Goal: Communication & Community: Share content

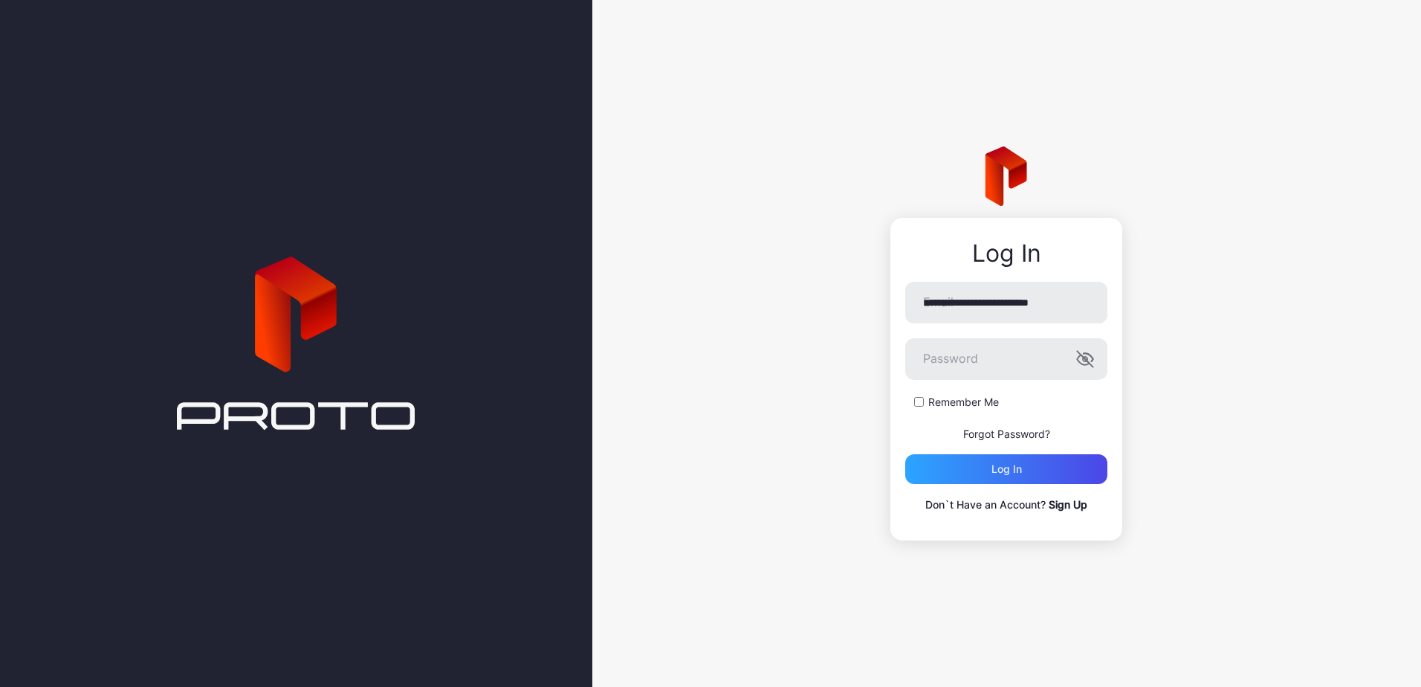
click at [1067, 509] on link "Sign Up" at bounding box center [1068, 504] width 39 height 13
click at [1044, 460] on div "Log in" at bounding box center [1006, 469] width 202 height 30
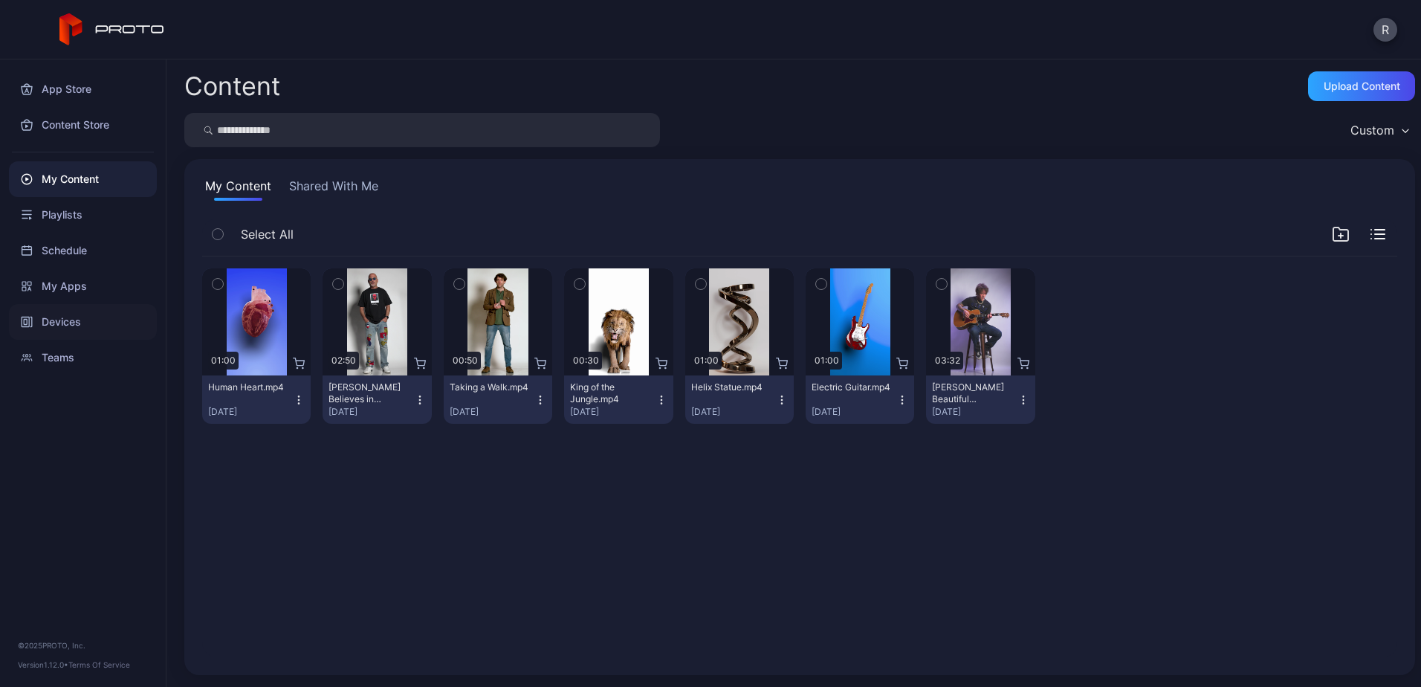
click at [71, 315] on div "Devices" at bounding box center [83, 322] width 148 height 36
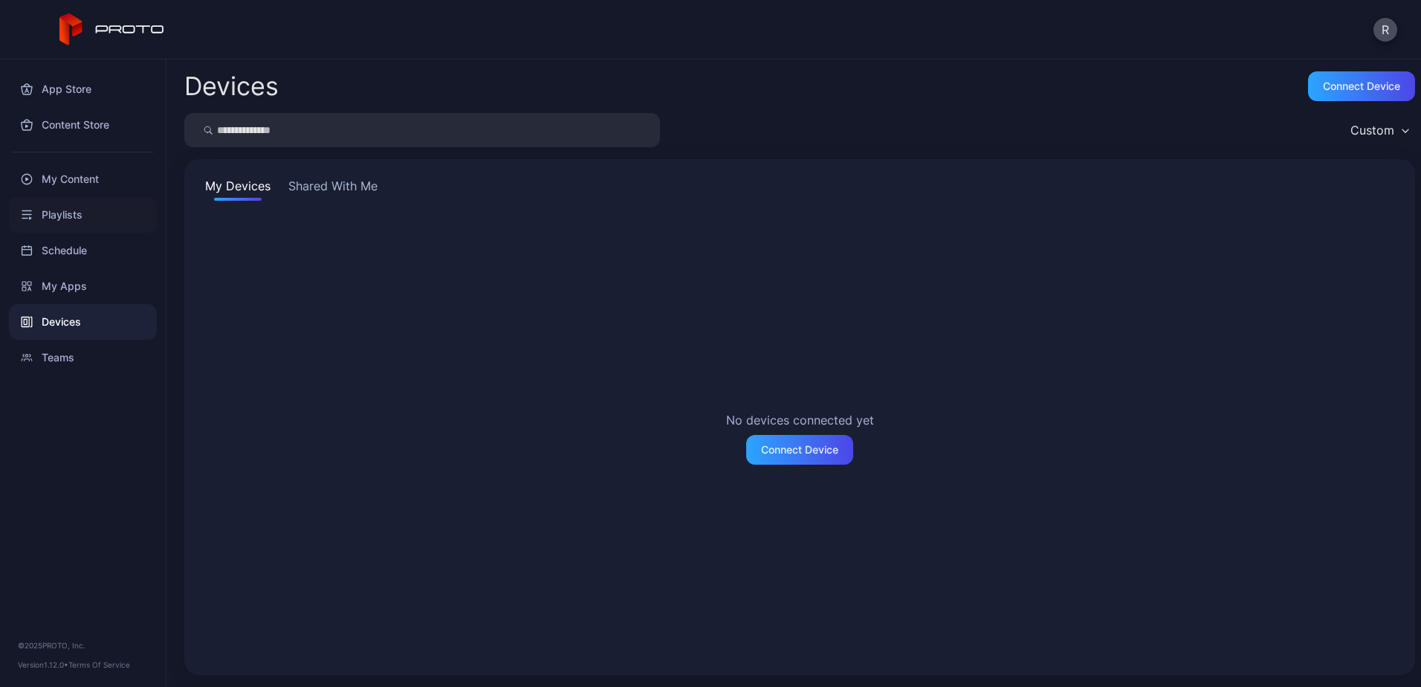
click at [71, 224] on div "Playlists" at bounding box center [83, 215] width 148 height 36
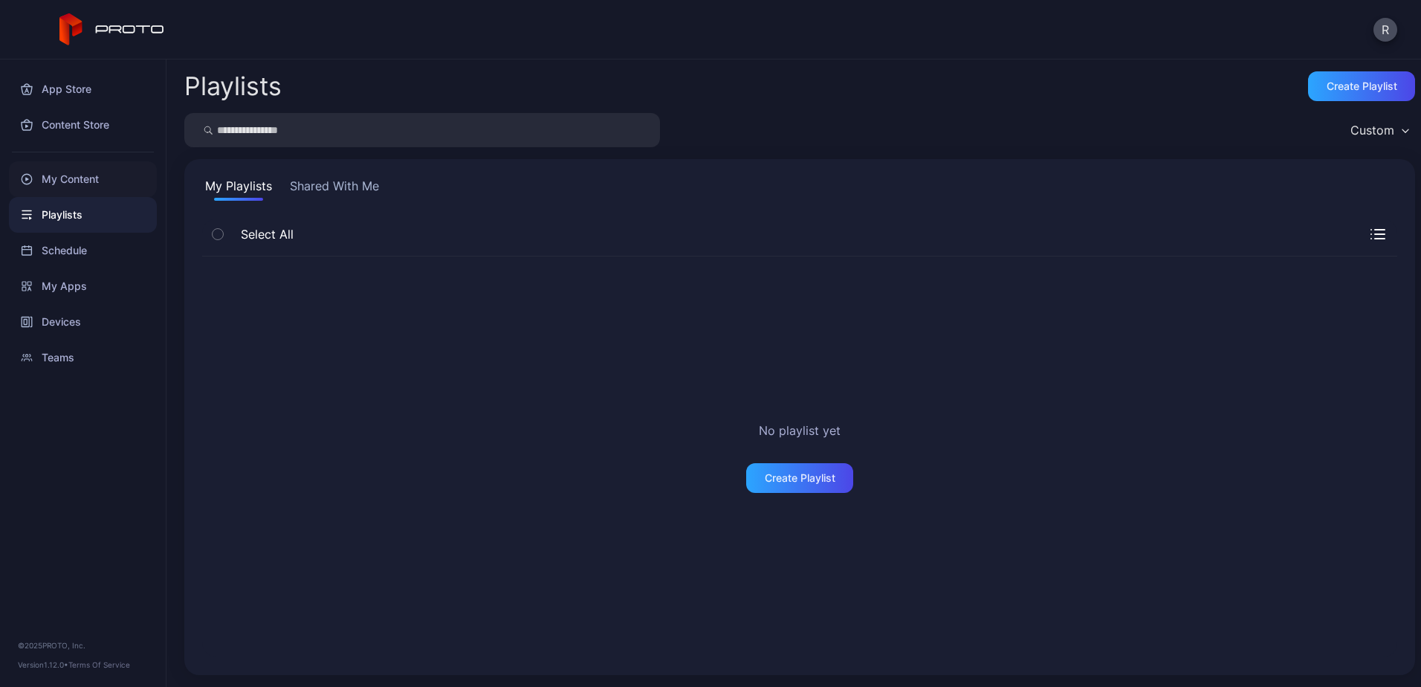
click at [68, 182] on div "My Content" at bounding box center [83, 179] width 148 height 36
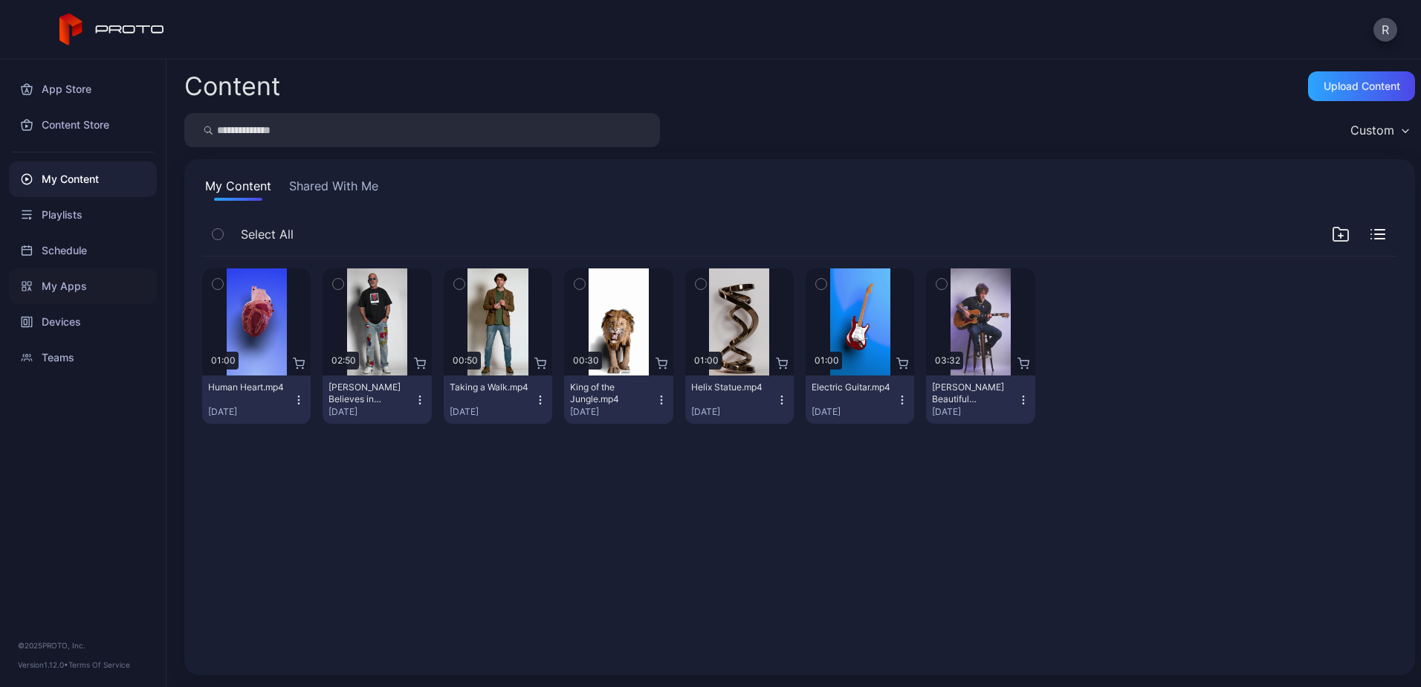
click at [62, 295] on div "My Apps" at bounding box center [83, 286] width 148 height 36
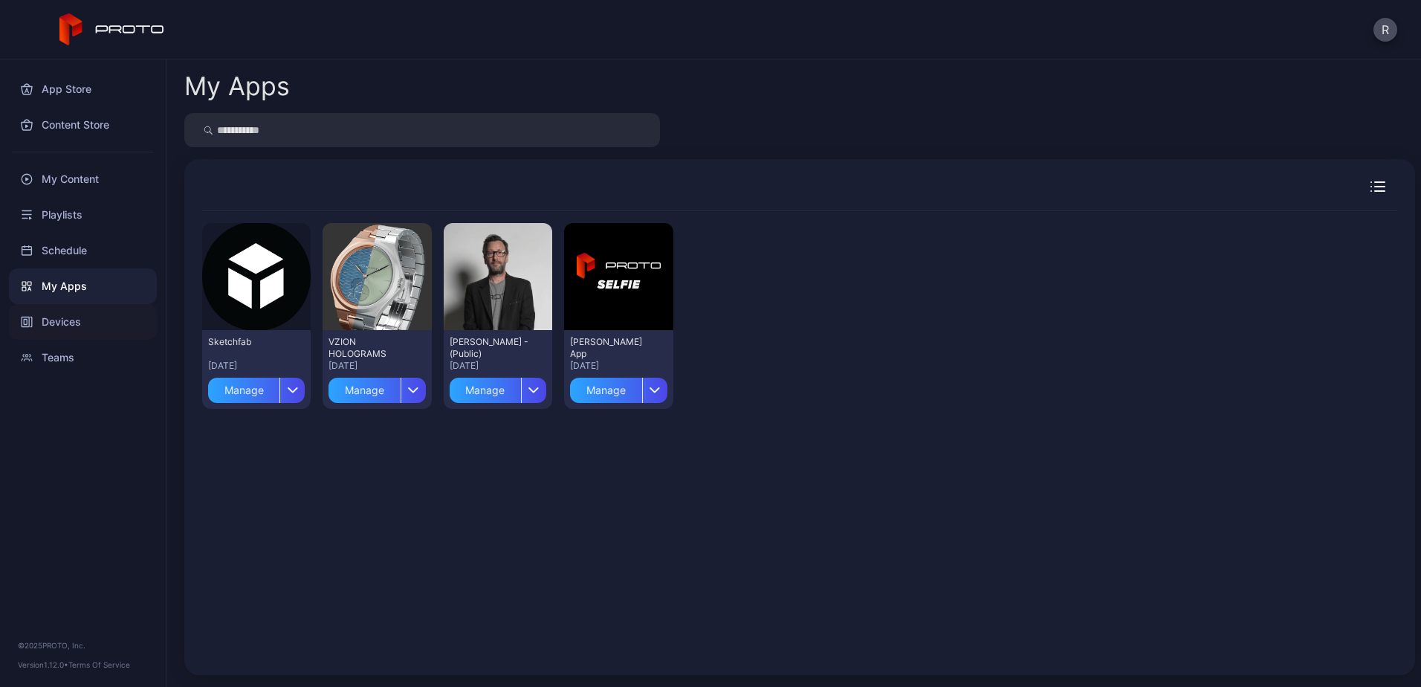
click at [59, 328] on div "Devices" at bounding box center [83, 322] width 148 height 36
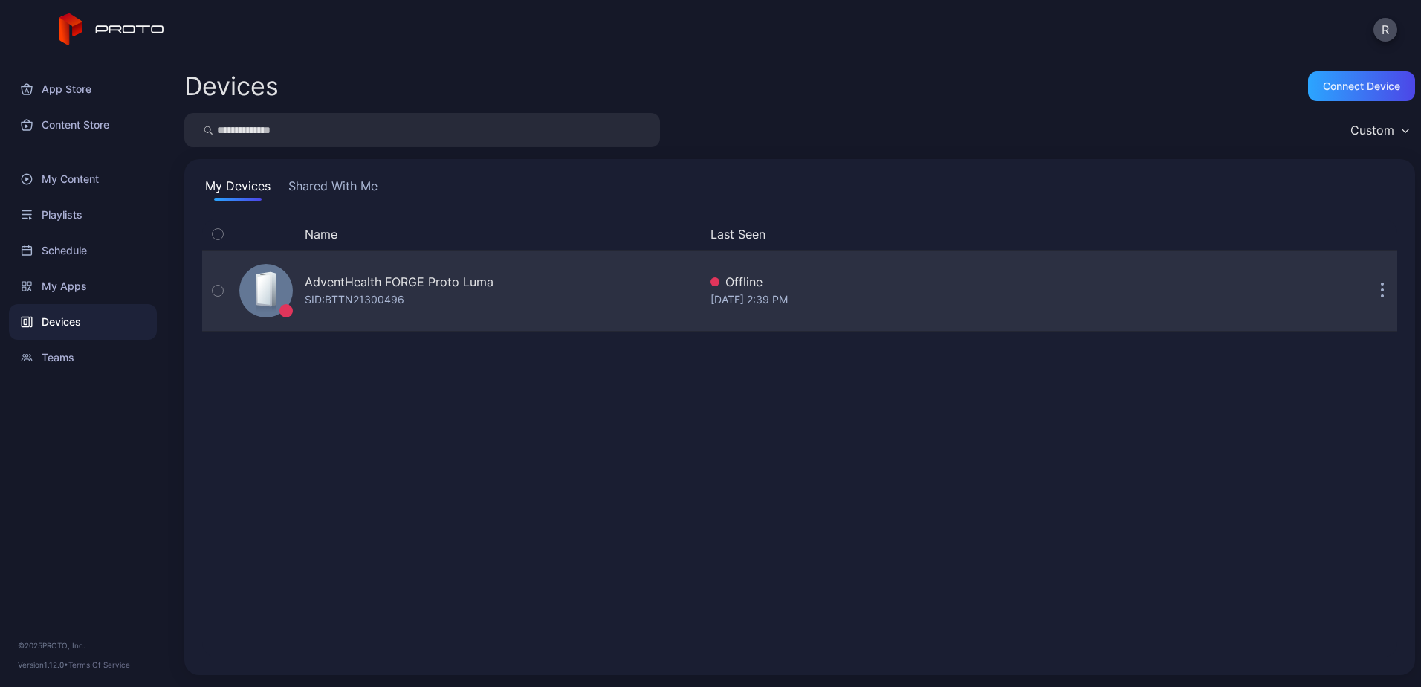
click at [1367, 289] on button "button" at bounding box center [1382, 291] width 30 height 30
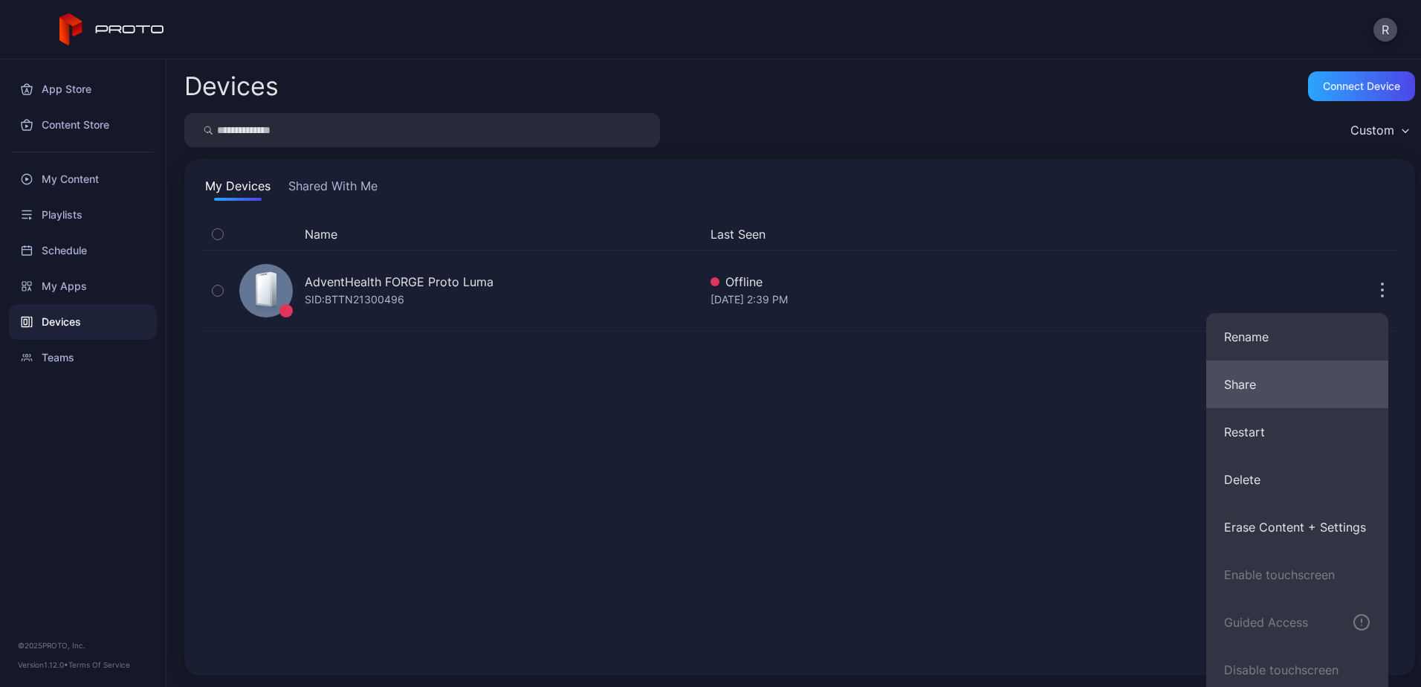
click at [1289, 383] on button "Share" at bounding box center [1297, 384] width 182 height 48
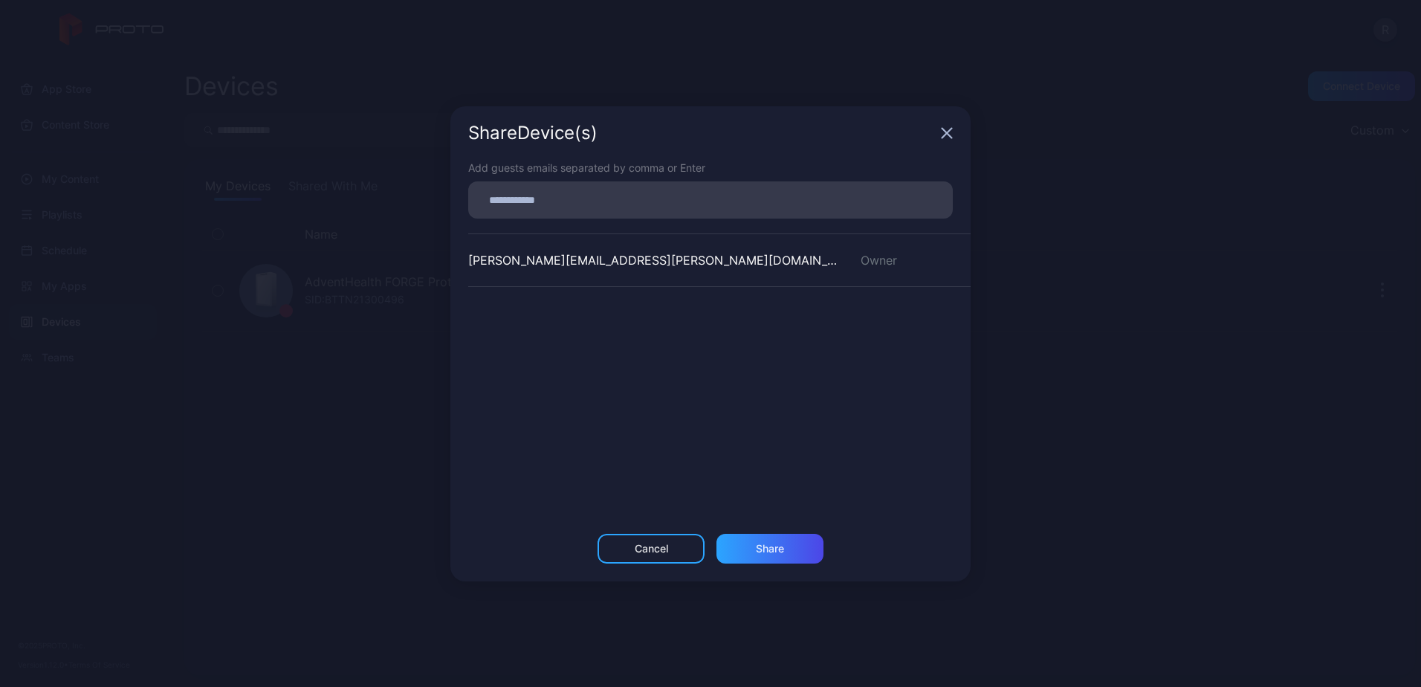
click at [668, 205] on input at bounding box center [710, 199] width 467 height 19
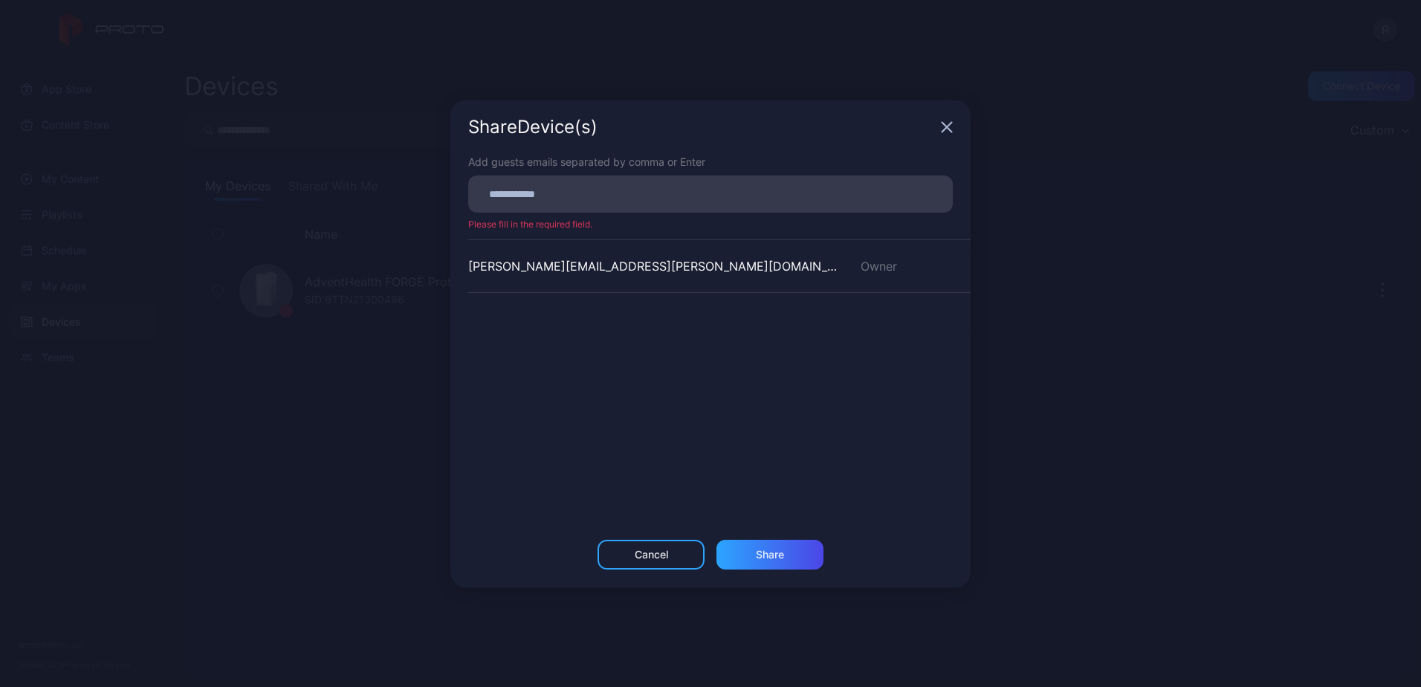
click at [639, 353] on div "[PERSON_NAME][EMAIL_ADDRESS][PERSON_NAME][DOMAIN_NAME] Owner" at bounding box center [719, 350] width 502 height 223
click at [608, 198] on input at bounding box center [710, 193] width 467 height 19
type input "**********"
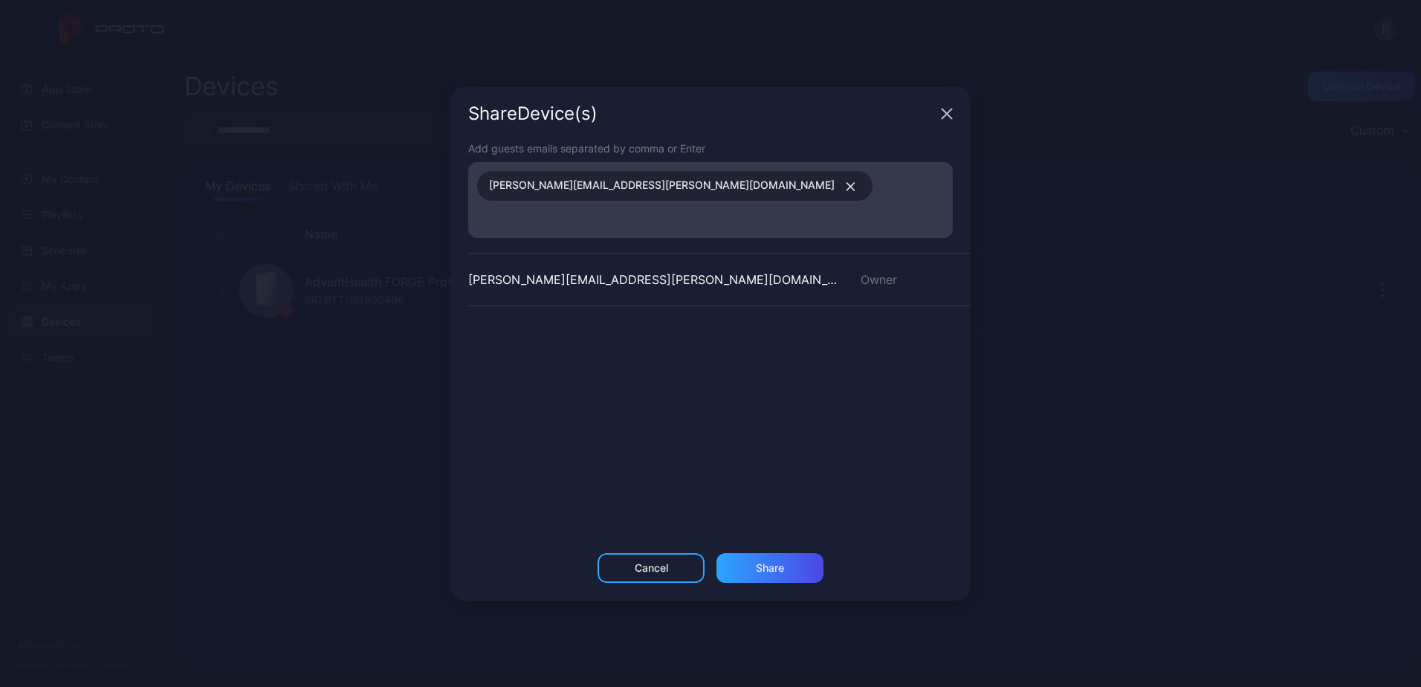
click at [707, 369] on div "[PERSON_NAME][EMAIL_ADDRESS][PERSON_NAME][DOMAIN_NAME] Owner" at bounding box center [719, 364] width 502 height 223
click at [782, 562] on div "Share" at bounding box center [770, 568] width 28 height 12
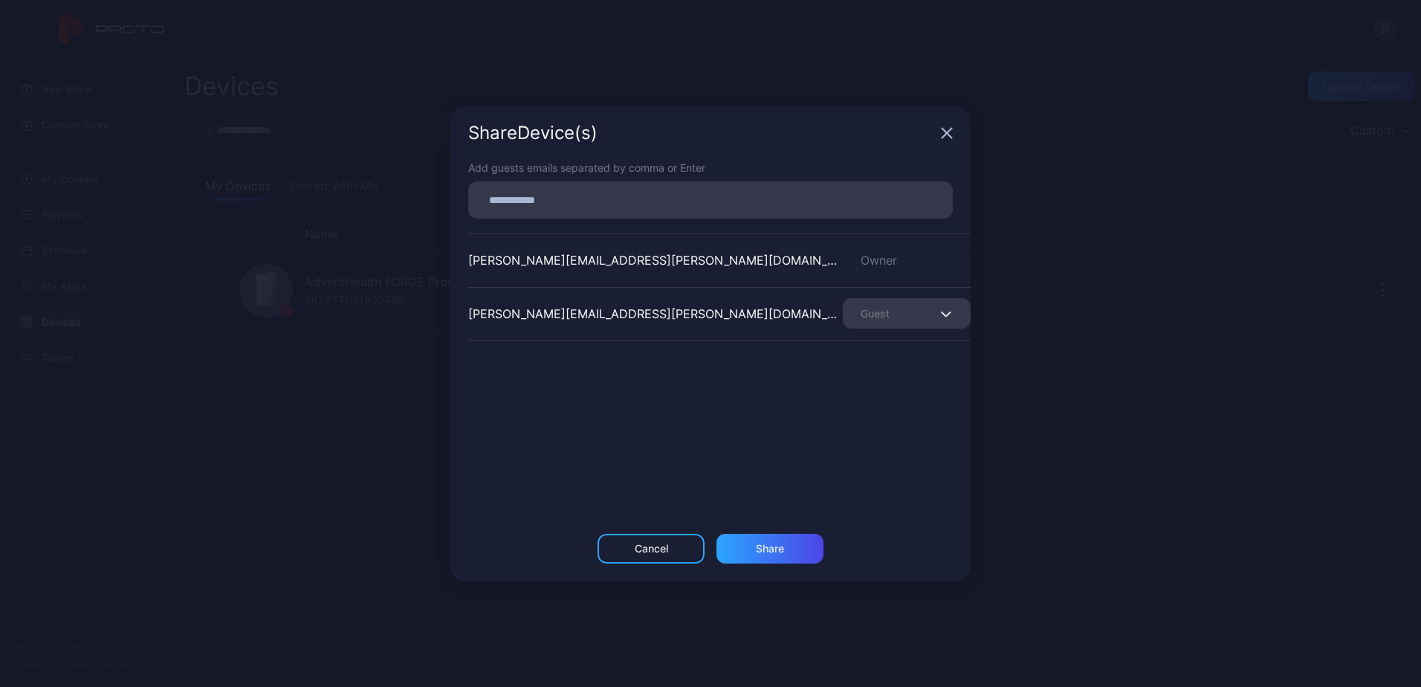
click at [914, 307] on div "Guest" at bounding box center [907, 313] width 128 height 30
click at [737, 418] on div "[PERSON_NAME][EMAIL_ADDRESS][PERSON_NAME][DOMAIN_NAME] Owner [PERSON_NAME][DOMA…" at bounding box center [719, 344] width 502 height 223
click at [944, 135] on icon "button" at bounding box center [947, 133] width 10 height 10
